Goal: Check status

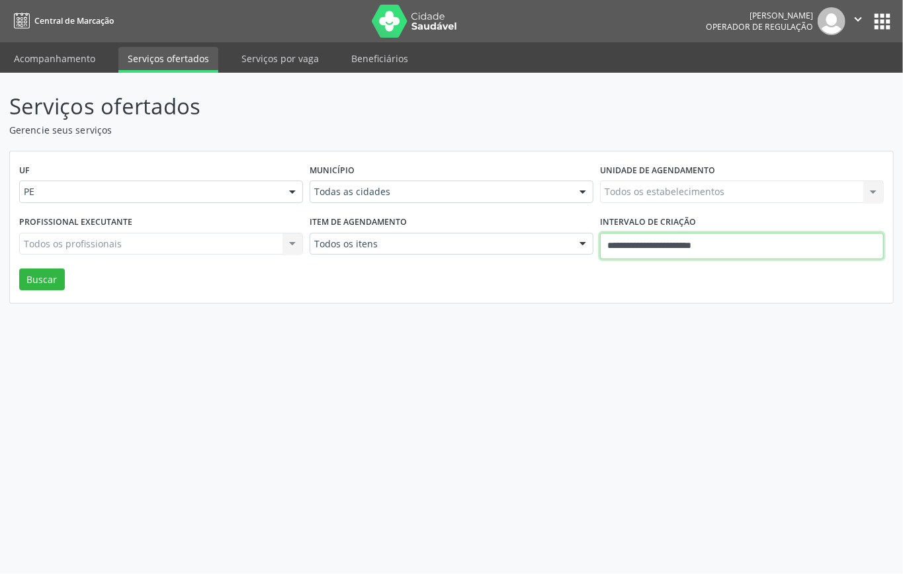
click at [737, 244] on input "**********" at bounding box center [742, 246] width 284 height 26
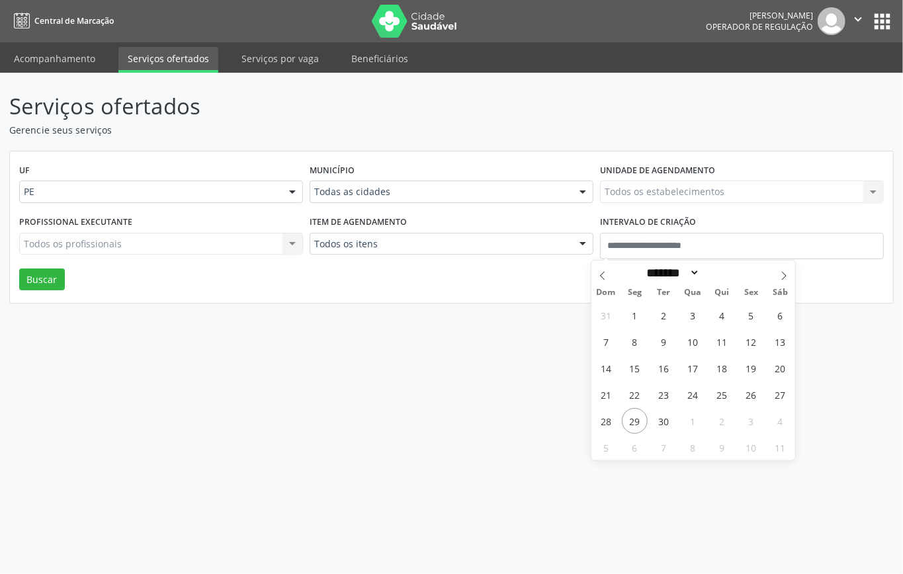
click at [499, 289] on div "UF PE PE Nenhum resultado encontrado para: " " Não há nenhuma opção para ser ex…" at bounding box center [452, 228] width 884 height 152
